Goal: Information Seeking & Learning: Learn about a topic

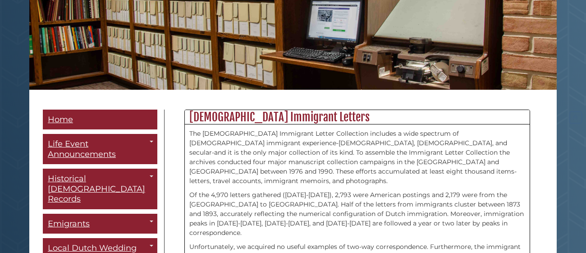
scroll to position [141, 0]
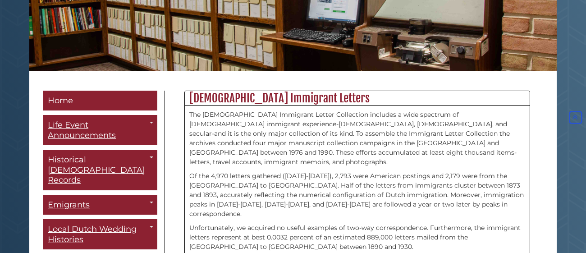
scroll to position [149, 0]
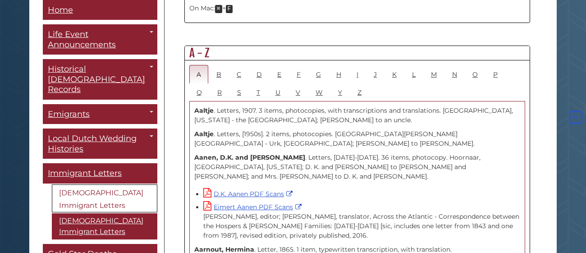
scroll to position [531, 0]
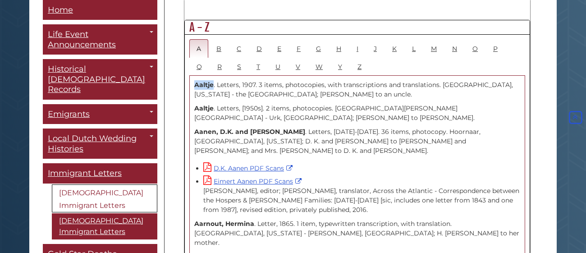
drag, startPoint x: 194, startPoint y: 62, endPoint x: 213, endPoint y: 65, distance: 19.6
click at [213, 80] on p "Aaltje . Letters, 1907. 3 items, photocopies, with transcriptions and translati…" at bounding box center [357, 89] width 326 height 19
copy strong "Aaltje"
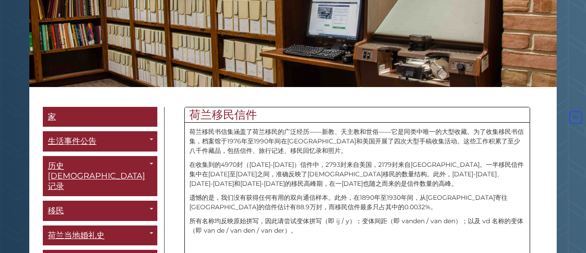
scroll to position [161, 0]
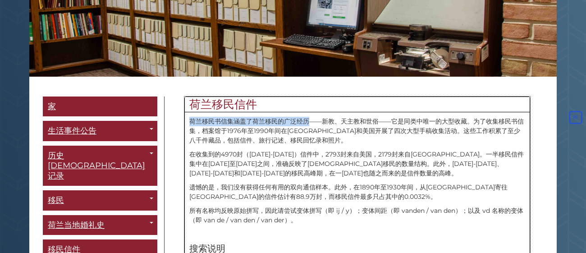
drag, startPoint x: 189, startPoint y: 123, endPoint x: 306, endPoint y: 123, distance: 117.6
click at [306, 123] on font "荷兰移民书信集涵盖了荷兰移民的广泛经历——新教、天主教和世俗——它是同类中唯一的大型收藏。为了收集移民书信集，档案馆于1976年至1990年间在[GEOGRA…" at bounding box center [356, 130] width 334 height 27
copy font "荷兰移民书信集涵盖了荷兰移民的广泛经历"
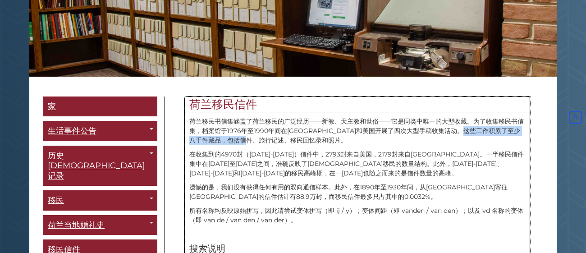
drag, startPoint x: 501, startPoint y: 135, endPoint x: 283, endPoint y: 143, distance: 217.4
click at [283, 143] on font "荷兰移民书信集涵盖了荷兰移民的广泛经历——新教、天主教和世俗——它是同类中唯一的大型收藏。为了收集移民书信集，档案馆于1976年至1990年间在[GEOGRA…" at bounding box center [356, 130] width 334 height 27
copy font "包括信件、旅行记述、移民回忆录和照片"
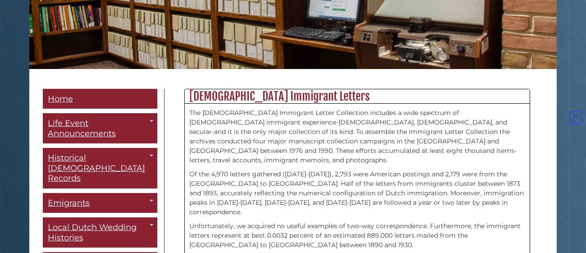
scroll to position [151, 0]
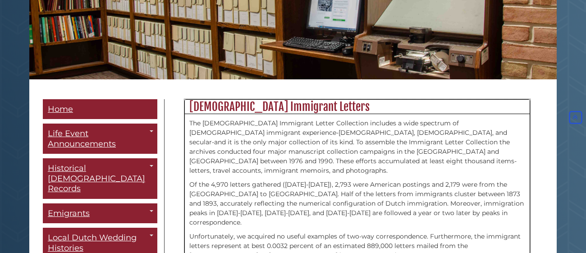
click at [294, 103] on h2 "[DEMOGRAPHIC_DATA] Immigrant Letters" at bounding box center [357, 107] width 345 height 14
click at [293, 103] on h2 "[DEMOGRAPHIC_DATA] Immigrant Letters" at bounding box center [357, 107] width 345 height 14
